Goal: Transaction & Acquisition: Purchase product/service

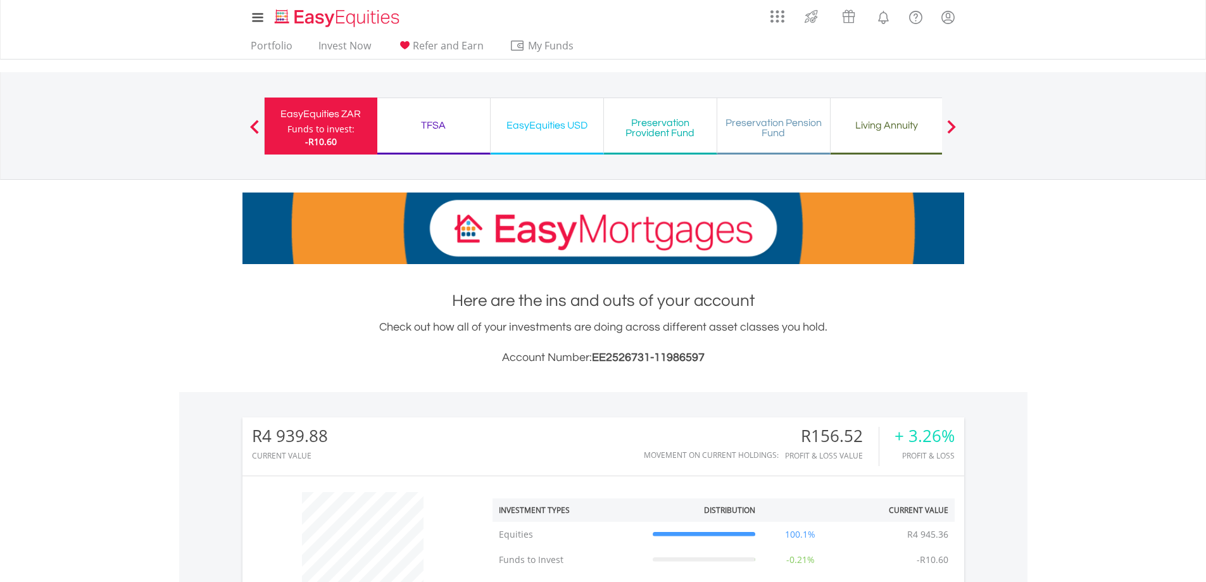
click at [873, 134] on div "Living Annuity Funds to invest: -R10.60" at bounding box center [886, 125] width 113 height 57
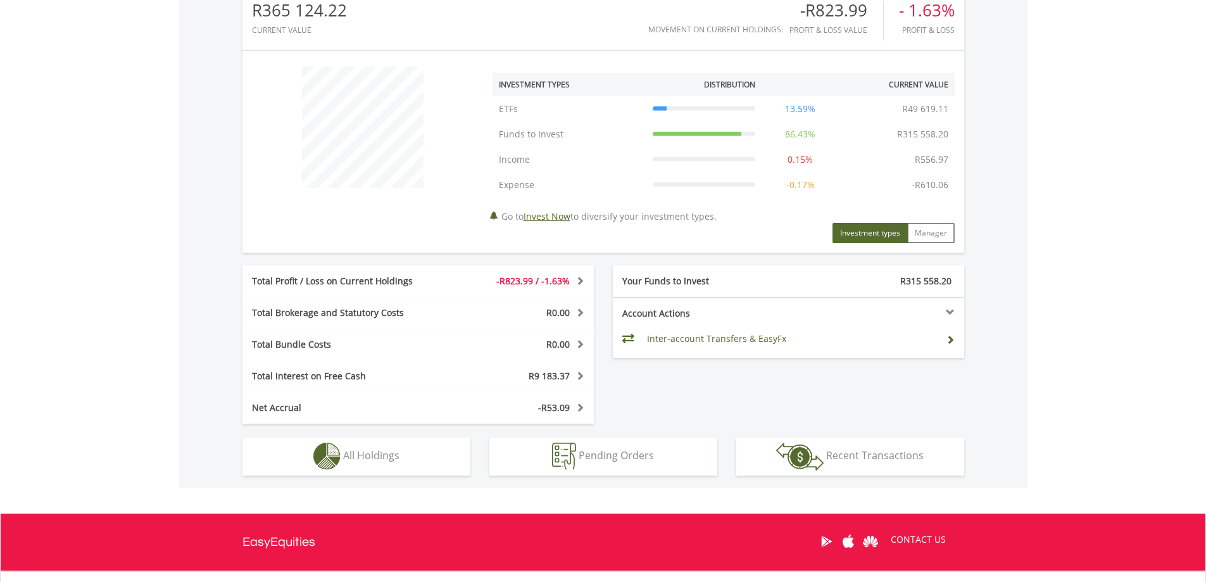
scroll to position [443, 0]
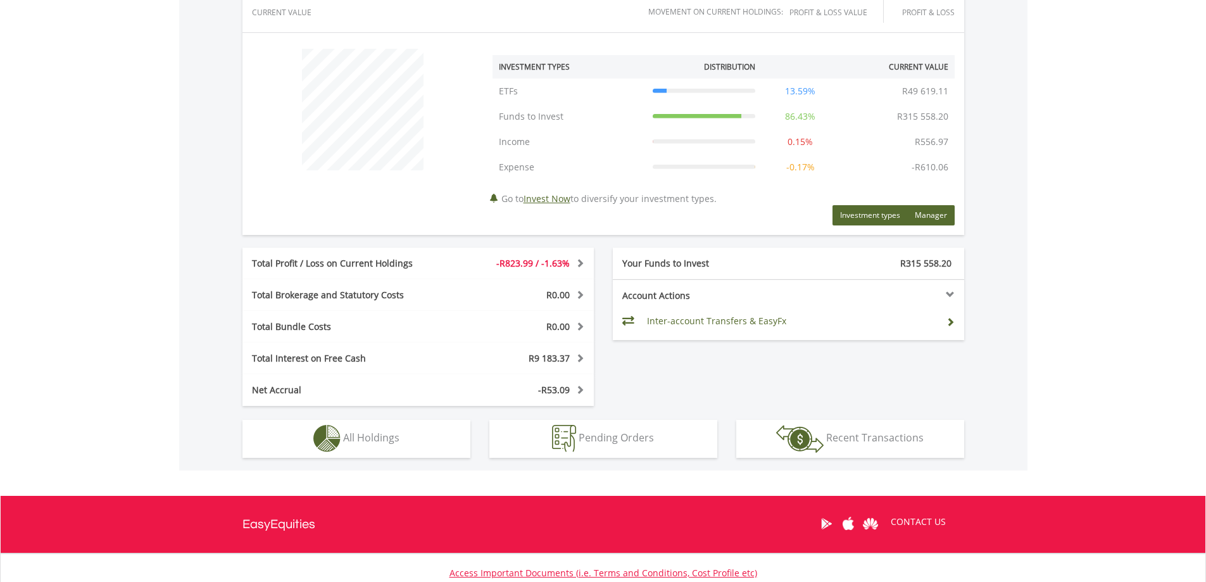
click at [931, 212] on button "Manager" at bounding box center [930, 215] width 47 height 20
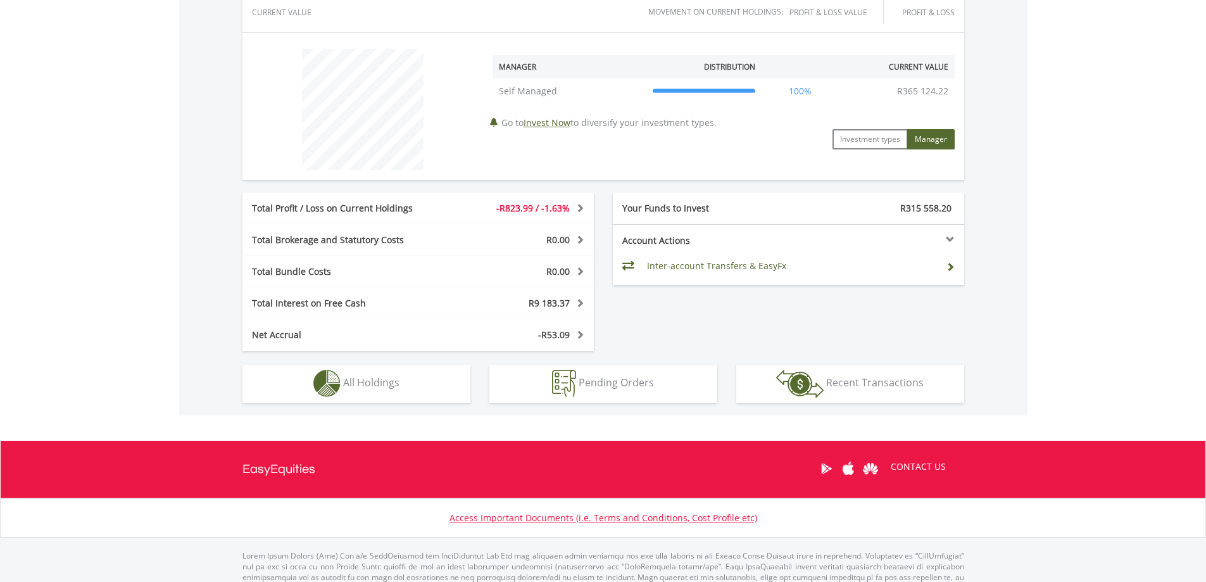
click at [522, 65] on th "Manager" at bounding box center [569, 66] width 154 height 23
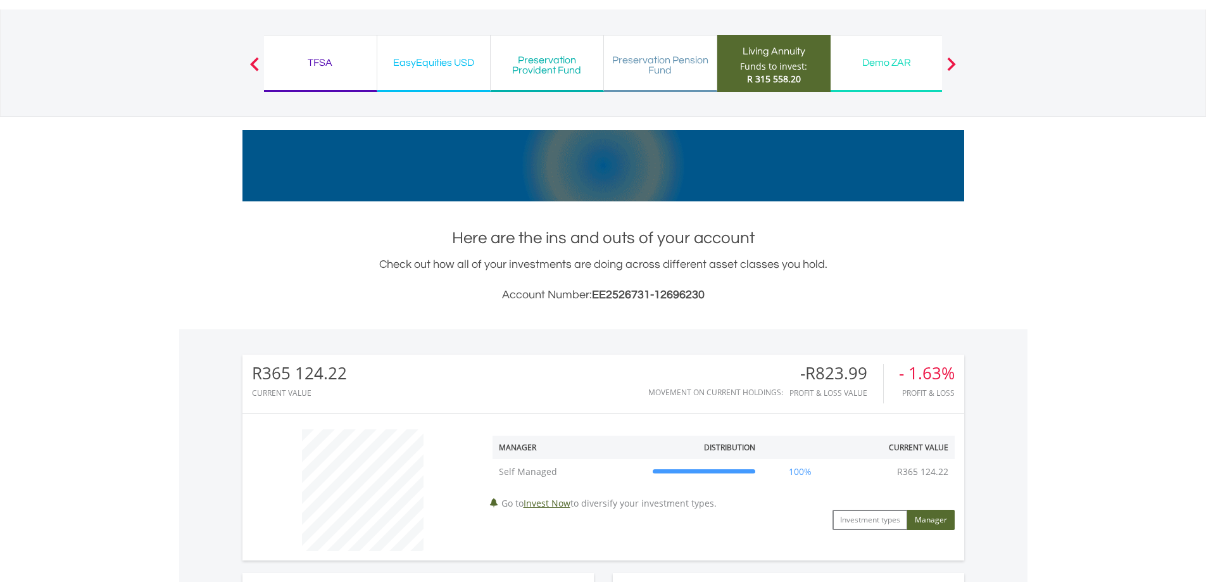
scroll to position [0, 0]
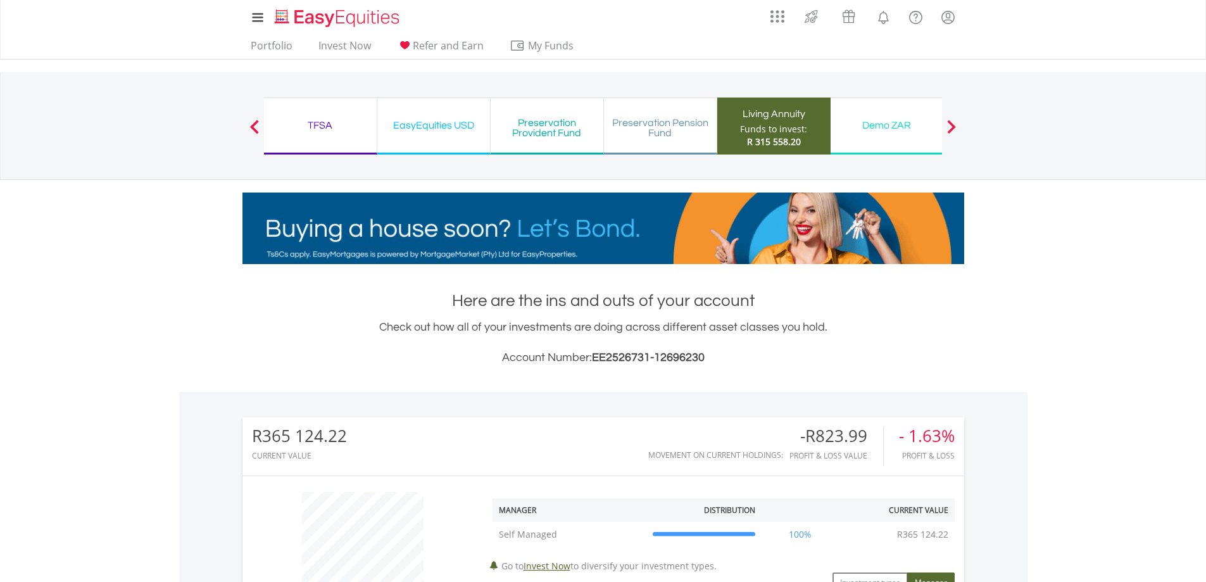
click at [747, 142] on span "R 315 558.20" at bounding box center [774, 141] width 54 height 12
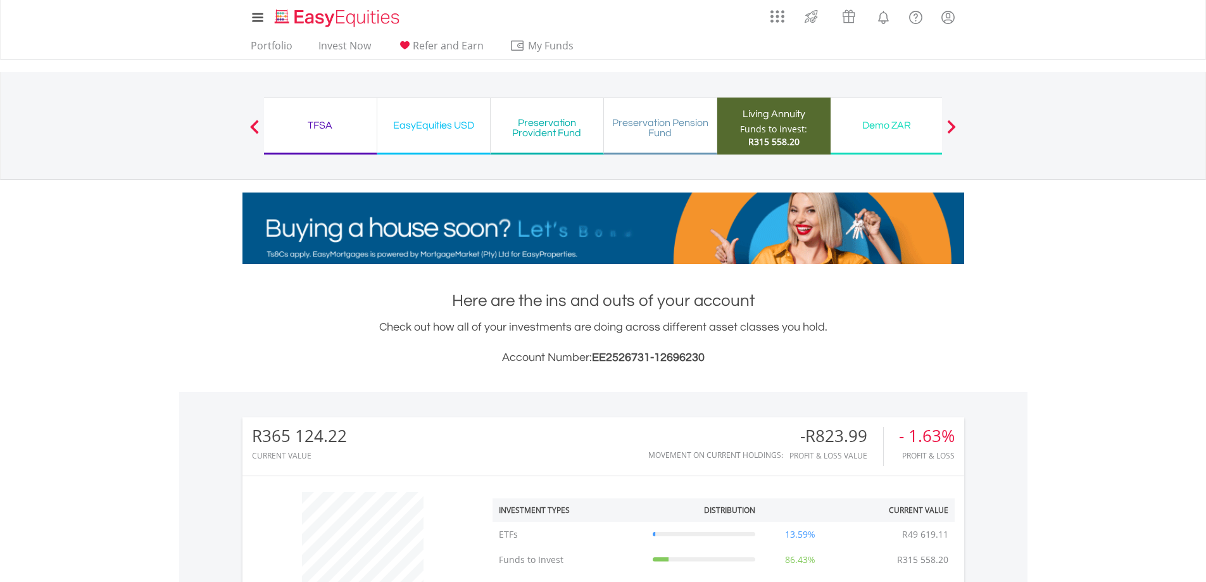
scroll to position [122, 240]
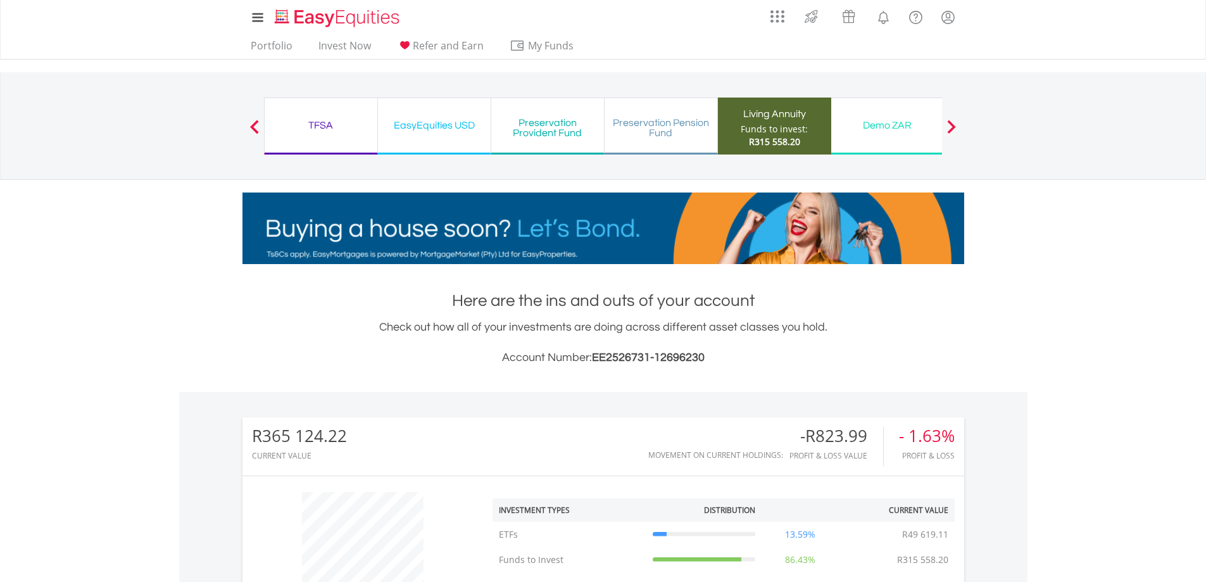
click at [777, 136] on span "R315 558.20" at bounding box center [774, 141] width 51 height 12
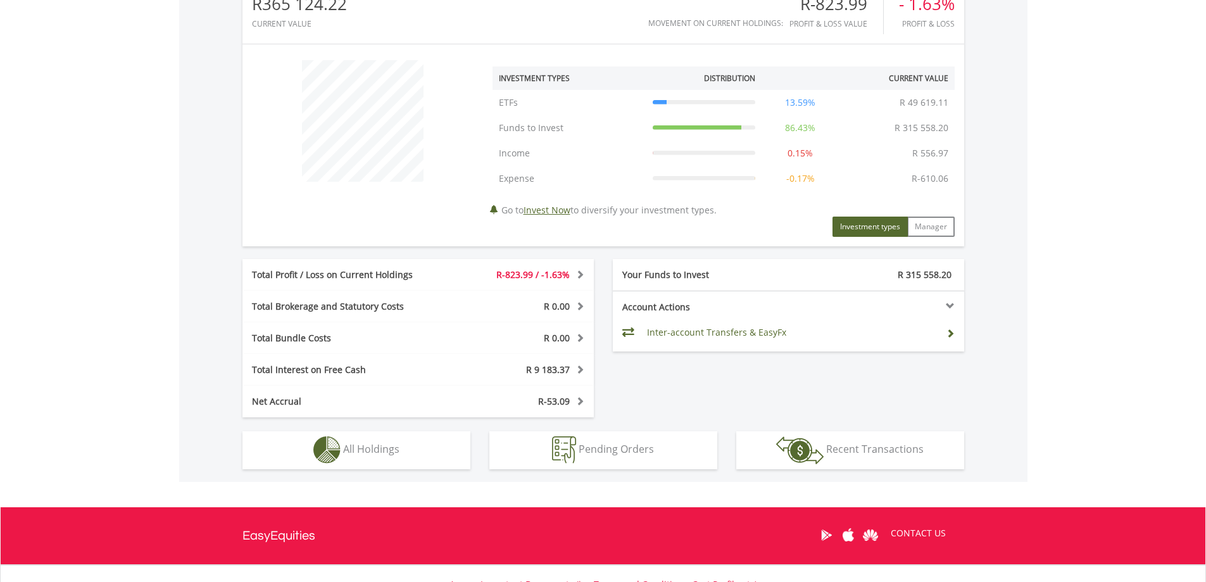
scroll to position [444, 0]
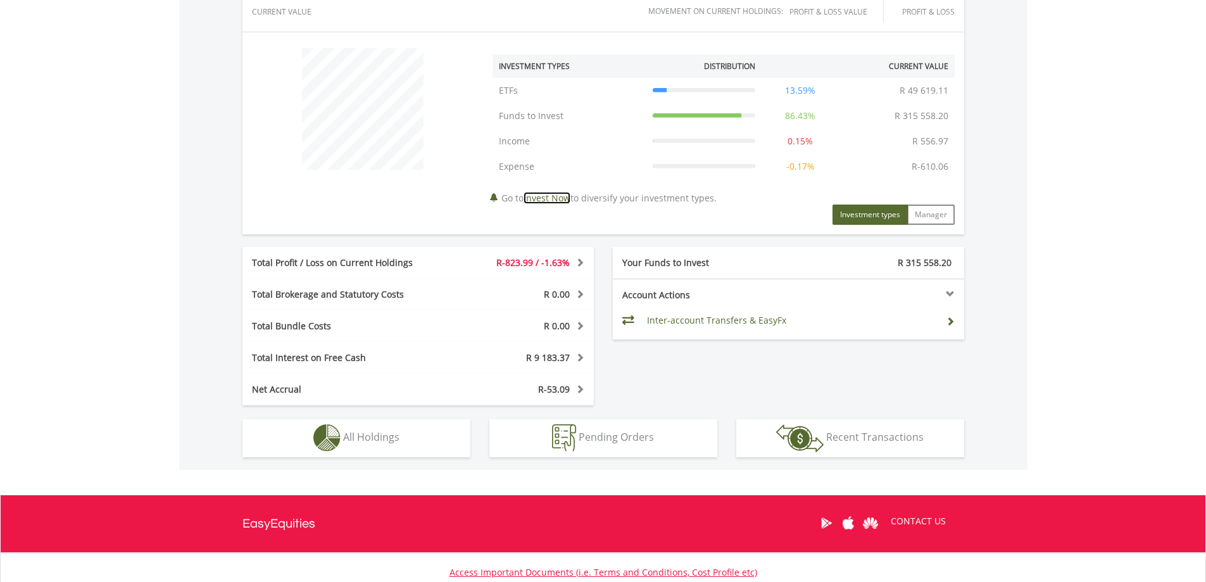
click at [563, 199] on link "Invest Now" at bounding box center [546, 198] width 47 height 12
